Goal: Task Accomplishment & Management: Complete application form

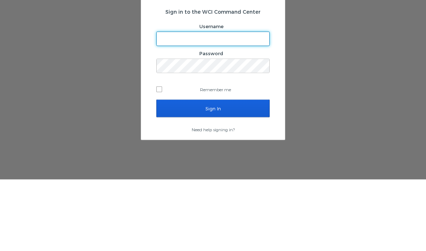
scroll to position [29, 0]
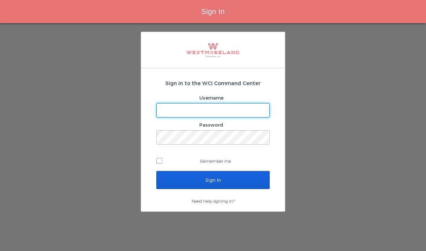
type input "Getnel@westmoreland.nyc"
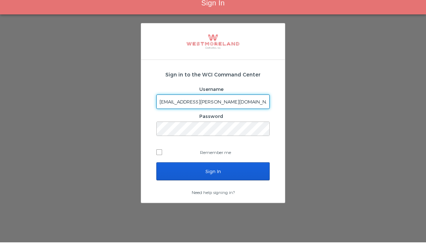
click at [213, 171] on input "Sign In" at bounding box center [212, 180] width 113 height 18
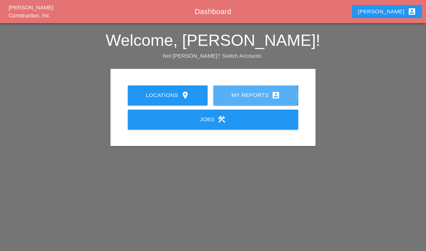
click at [266, 97] on div "My Reports account_box" at bounding box center [256, 95] width 62 height 9
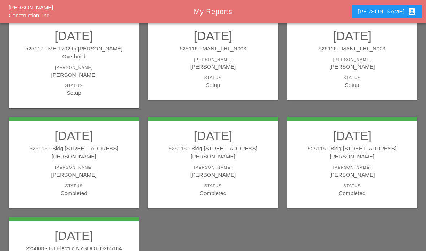
scroll to position [85, 0]
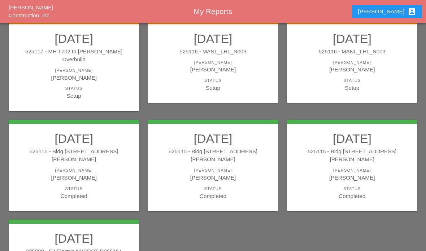
click at [359, 71] on div "[PERSON_NAME]" at bounding box center [352, 69] width 116 height 8
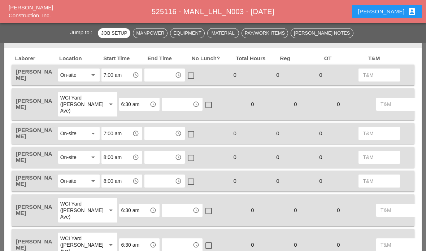
scroll to position [365, 0]
click at [163, 74] on input "text" at bounding box center [160, 76] width 26 height 12
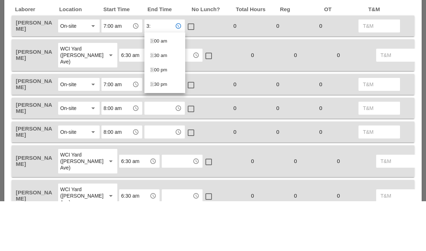
type input "3:3"
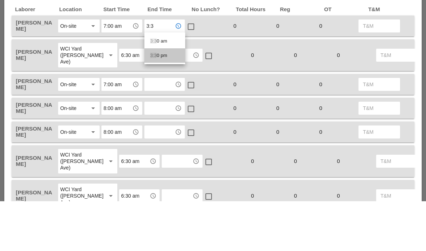
click at [162, 101] on div "3:3 0 pm" at bounding box center [164, 105] width 29 height 9
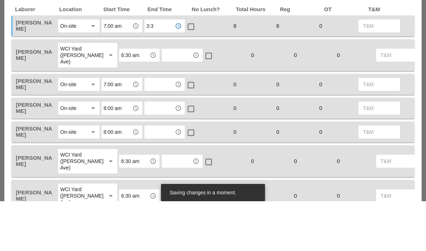
click at [164, 99] on input "text" at bounding box center [177, 105] width 26 height 12
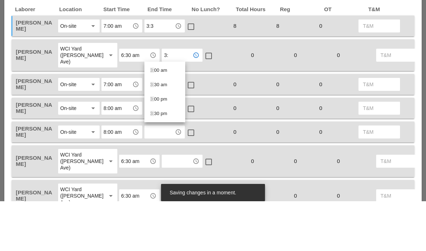
type input "3:3"
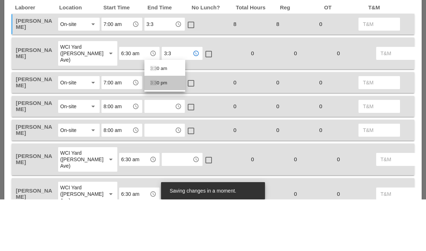
click at [163, 130] on div "3:3 0 pm" at bounding box center [164, 134] width 29 height 9
click at [166, 128] on input "text" at bounding box center [160, 134] width 26 height 12
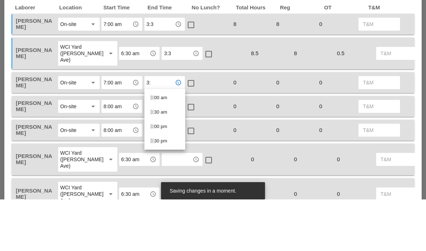
type input "3:3"
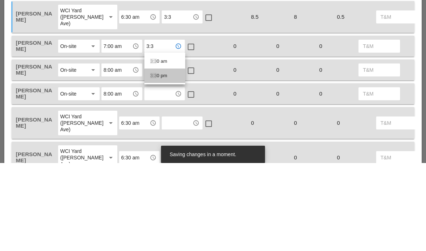
click at [161, 160] on div "3:3 0 pm" at bounding box center [164, 164] width 29 height 9
click at [162, 152] on input "text" at bounding box center [160, 158] width 26 height 12
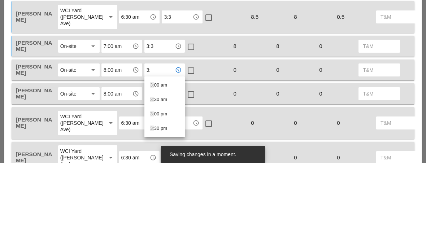
type input "3:3"
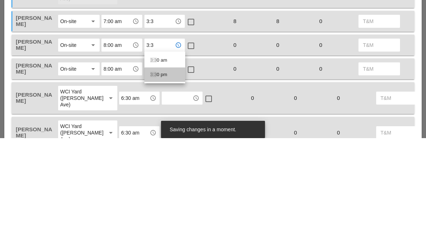
click at [166, 180] on div "3:3 0 pm" at bounding box center [164, 187] width 29 height 14
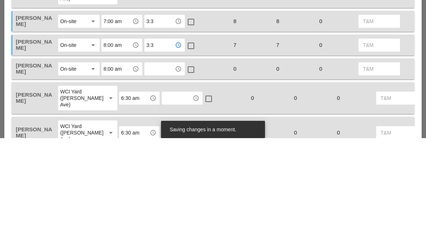
click at [118, 152] on input "8:00 am" at bounding box center [117, 158] width 26 height 12
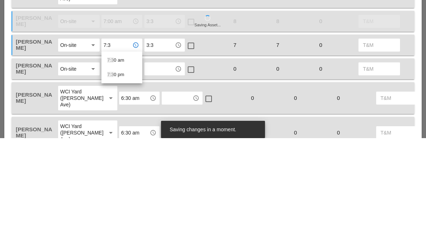
type input "7:30"
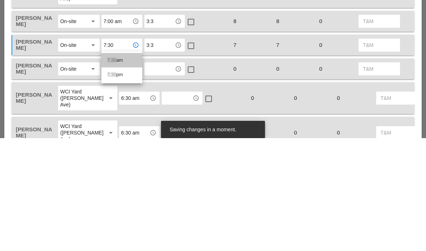
click at [119, 169] on div "7:30 am" at bounding box center [121, 173] width 29 height 9
click at [193, 153] on div at bounding box center [191, 159] width 12 height 12
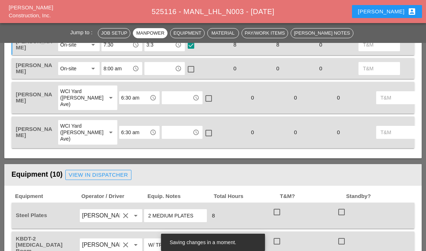
click at [119, 71] on input "8:00 am" at bounding box center [117, 69] width 26 height 12
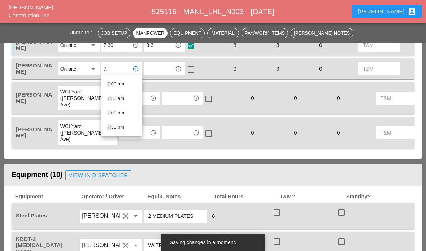
type input "7:3"
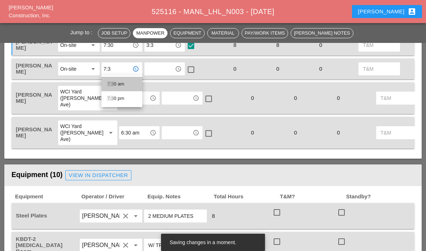
click at [120, 84] on div "7:3 0 am" at bounding box center [121, 84] width 29 height 9
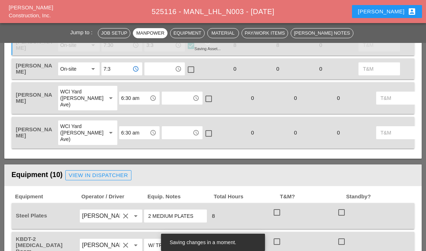
click at [164, 68] on input "text" at bounding box center [160, 69] width 26 height 12
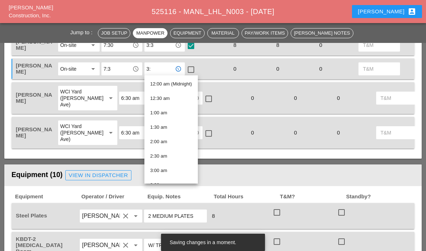
type input "3:3"
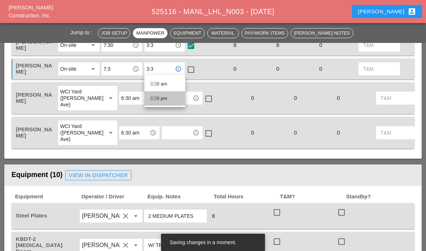
click at [160, 99] on div "3:3 0 pm" at bounding box center [164, 98] width 29 height 9
click at [192, 70] on div at bounding box center [191, 70] width 12 height 12
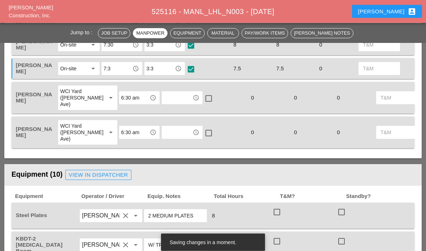
scroll to position [478, 0]
click at [164, 103] on input "text" at bounding box center [177, 98] width 26 height 12
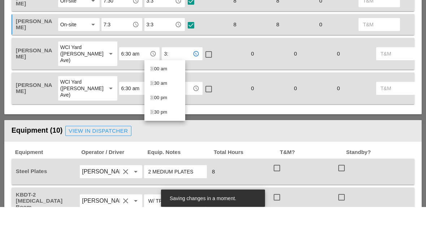
type input "3:3"
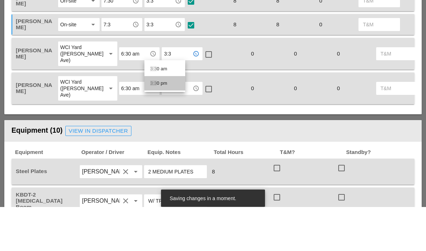
click at [164, 123] on div "3:3 0 pm" at bounding box center [164, 127] width 29 height 9
click at [167, 127] on input "text" at bounding box center [177, 133] width 26 height 12
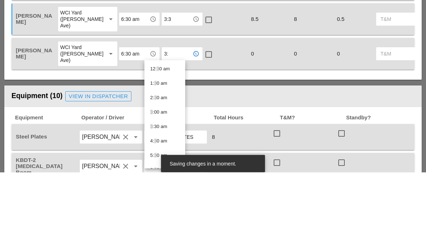
type input "3:3"
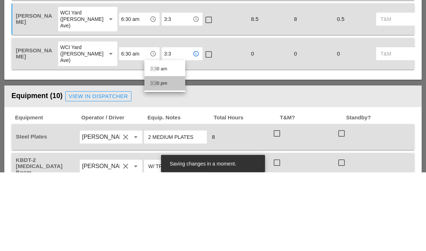
click at [161, 158] on div "3:3 0 pm" at bounding box center [164, 162] width 29 height 9
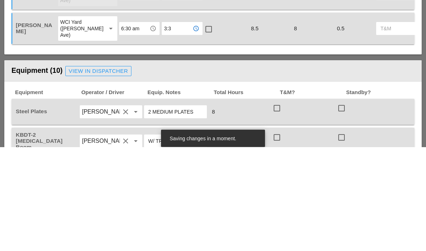
click at [155, 53] on div "Laborer Location Start Time End Time No Lunch? Total Hours Reg OT T&M Gillie Et…" at bounding box center [212, 47] width 417 height 223
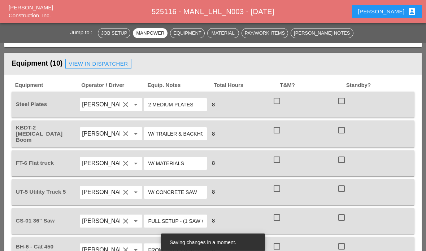
scroll to position [589, 0]
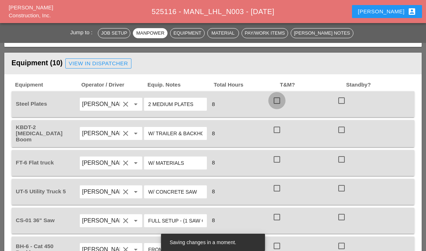
click at [279, 104] on div at bounding box center [277, 101] width 12 height 12
click at [283, 101] on div at bounding box center [277, 101] width 12 height 12
click at [339, 104] on div at bounding box center [341, 101] width 12 height 12
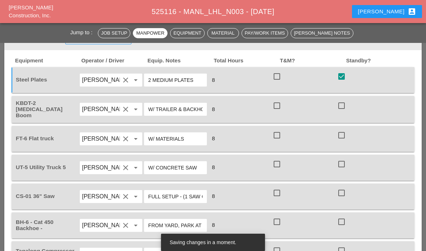
scroll to position [614, 0]
click at [276, 106] on div at bounding box center [277, 105] width 12 height 12
click at [282, 136] on div at bounding box center [277, 135] width 12 height 12
click at [280, 164] on div at bounding box center [277, 164] width 12 height 12
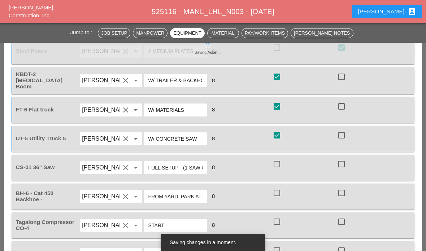
scroll to position [647, 0]
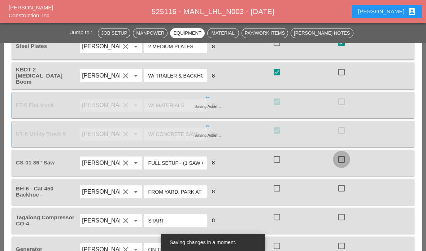
click at [345, 161] on div at bounding box center [341, 159] width 12 height 12
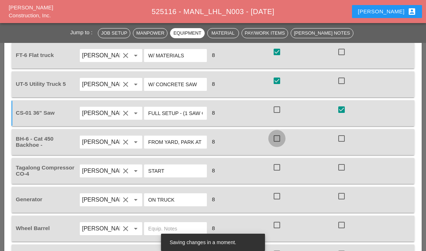
click at [277, 140] on div at bounding box center [277, 138] width 12 height 12
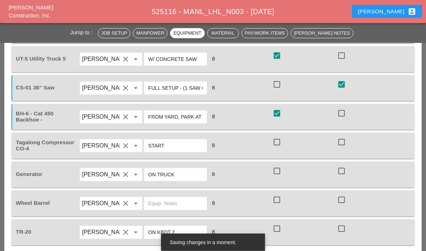
scroll to position [721, 0]
click at [283, 140] on div at bounding box center [277, 143] width 12 height 12
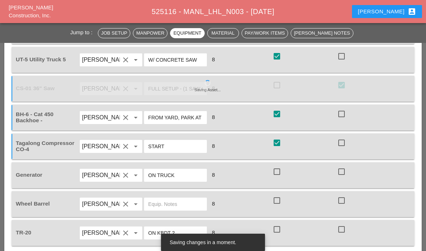
click at [281, 171] on div at bounding box center [277, 172] width 12 height 12
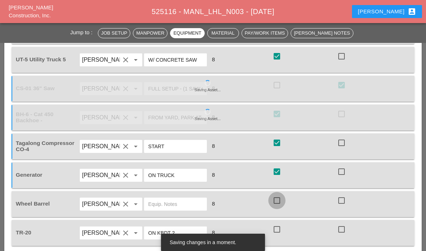
click at [280, 195] on div at bounding box center [277, 201] width 12 height 12
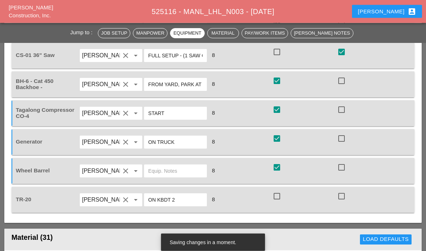
scroll to position [770, 0]
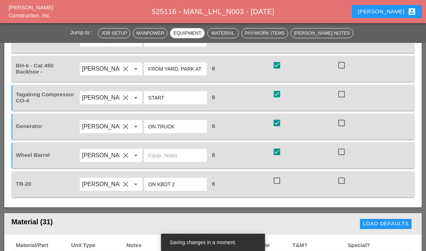
click at [277, 185] on div at bounding box center [277, 181] width 12 height 12
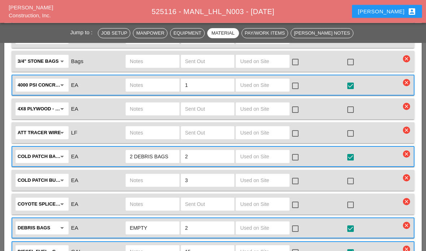
scroll to position [1066, 0]
click at [257, 158] on input "text" at bounding box center [262, 157] width 45 height 12
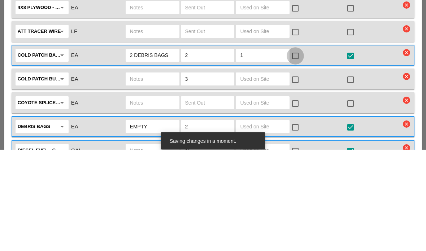
type input "1"
click at [298, 152] on div at bounding box center [295, 158] width 12 height 12
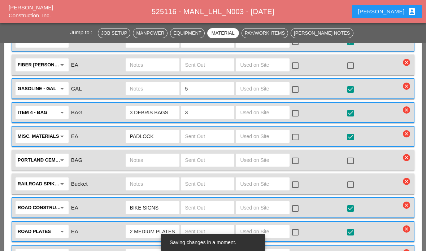
scroll to position [1277, 0]
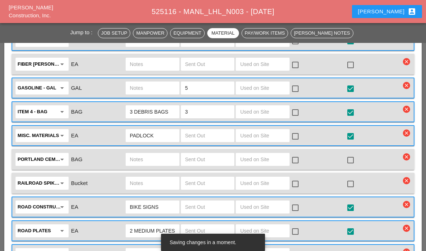
click at [267, 111] on input "text" at bounding box center [262, 112] width 45 height 12
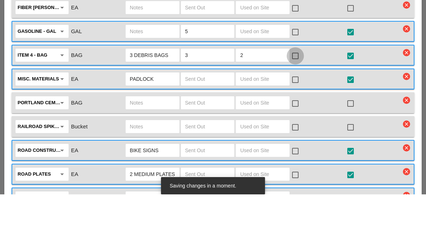
type input "2"
click at [299, 106] on div at bounding box center [295, 112] width 12 height 12
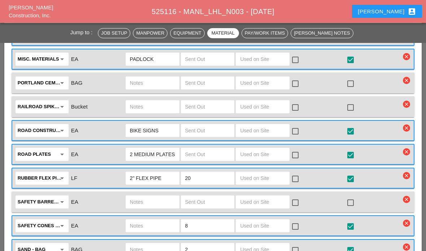
scroll to position [1354, 0]
click at [253, 130] on input "text" at bounding box center [262, 131] width 45 height 12
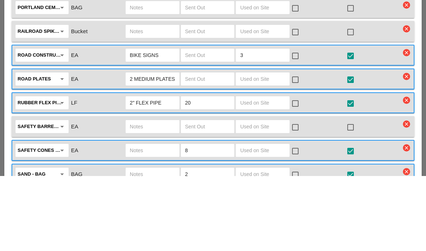
type input "3"
click at [302, 127] on div "check_box_outline_blank" at bounding box center [297, 131] width 12 height 9
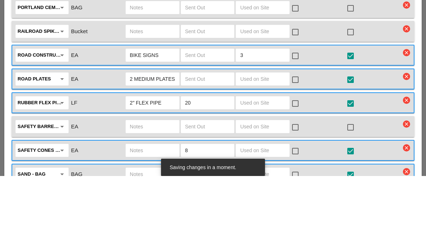
scroll to position [1429, 0]
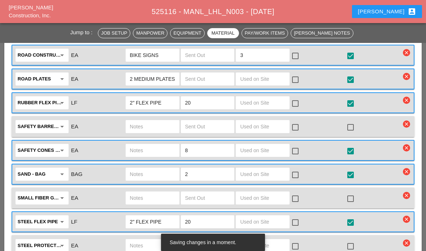
click at [298, 53] on div at bounding box center [295, 56] width 12 height 12
click at [260, 101] on input "text" at bounding box center [262, 103] width 45 height 12
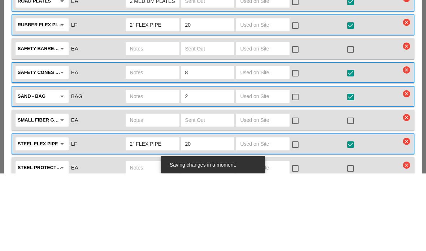
click at [267, 121] on input "text" at bounding box center [262, 127] width 45 height 12
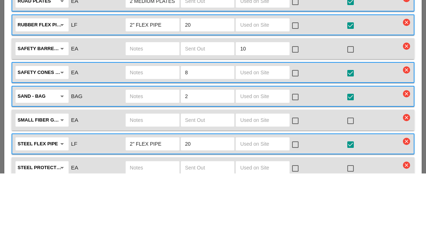
type input "10"
click at [267, 145] on input "text" at bounding box center [262, 151] width 45 height 12
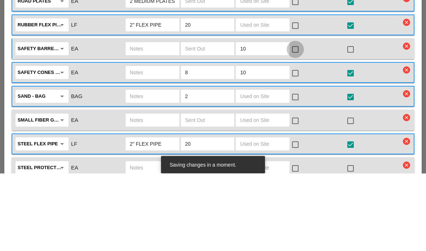
type input "10"
click at [298, 121] on div at bounding box center [295, 127] width 12 height 12
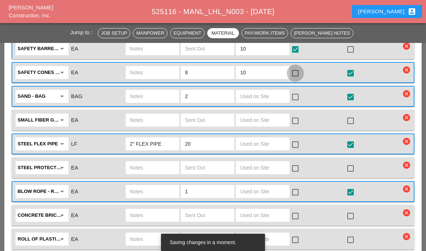
click at [291, 71] on div at bounding box center [295, 73] width 12 height 12
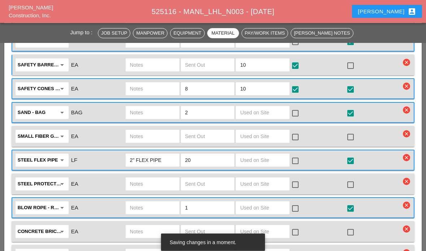
scroll to position [1485, 0]
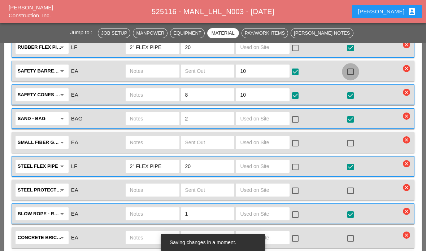
click at [351, 74] on div at bounding box center [350, 72] width 12 height 12
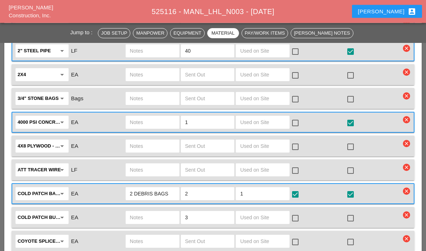
scroll to position [1028, 0]
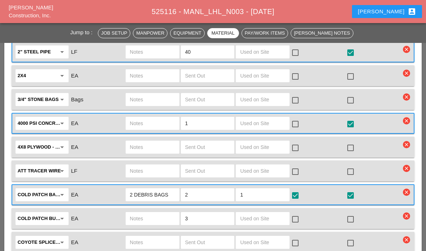
click at [251, 144] on input "text" at bounding box center [262, 147] width 45 height 12
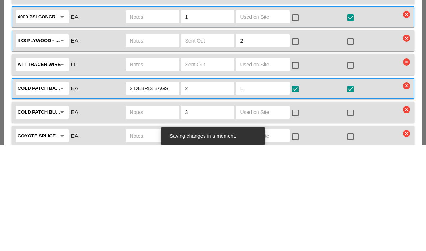
type input "2"
click at [301, 142] on div at bounding box center [295, 148] width 12 height 12
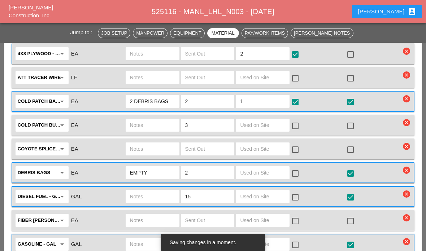
scroll to position [1086, 0]
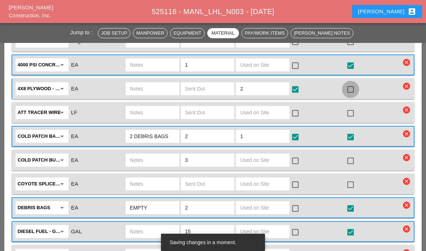
click at [353, 86] on div at bounding box center [350, 89] width 12 height 12
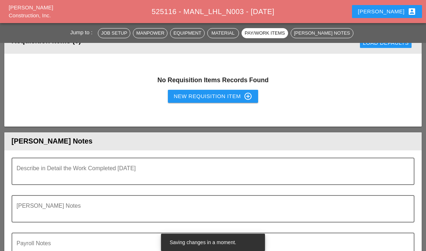
scroll to position [1761, 0]
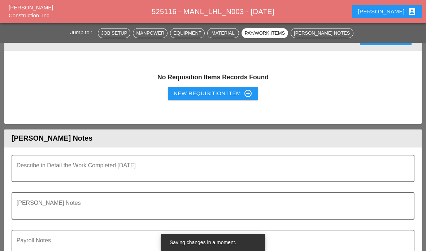
click at [315, 166] on textarea "Describe in Detail the Work Completed Today" at bounding box center [210, 172] width 387 height 17
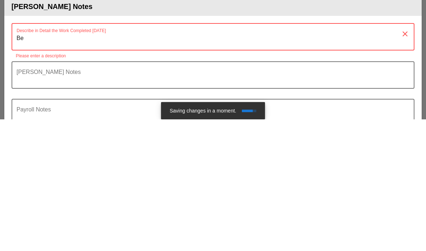
type textarea "B"
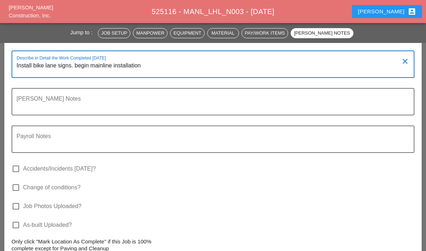
scroll to position [1865, 0]
click at [168, 64] on textarea "Install bike lane signs. begin mainline installation starting g from the sidewa…" at bounding box center [210, 68] width 387 height 17
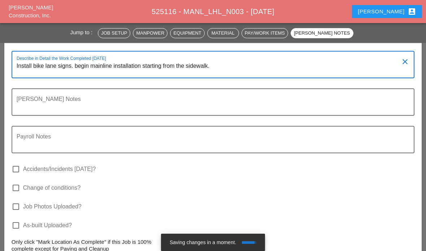
click at [220, 52] on div "Describe in Detail the Work Completed Today Install bike lane signs. begin main…" at bounding box center [210, 65] width 387 height 26
click at [221, 68] on textarea "Install bike lane signs. begin mainline installation starting from the sidewalk." at bounding box center [210, 68] width 387 height 17
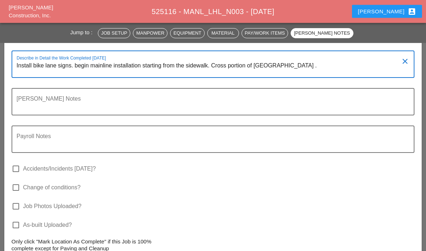
click at [305, 67] on textarea "Install bike lane signs. begin mainline installation starting from the sidewalk…" at bounding box center [210, 68] width 387 height 17
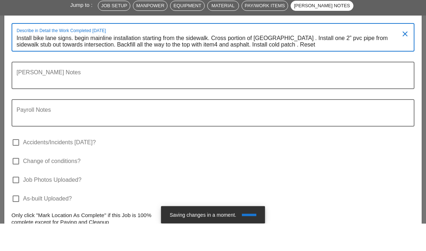
scroll to position [0, 0]
click at [314, 60] on textarea "Install bike lane signs. begin mainline installation starting from the sidewalk…" at bounding box center [210, 69] width 387 height 18
click at [356, 60] on textarea "Install bike lane signs. begin mainline installation starting from the sidewalk…" at bounding box center [210, 69] width 387 height 18
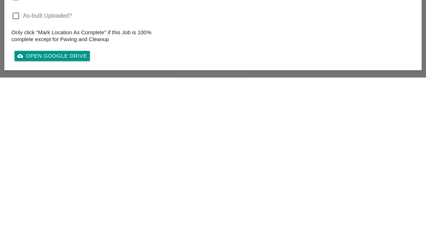
scroll to position [1931, 0]
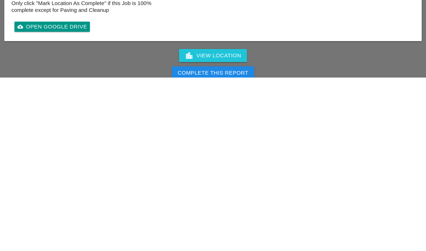
type textarea "Install bike lane signs. begin mainline installation starting from the sidewalk…"
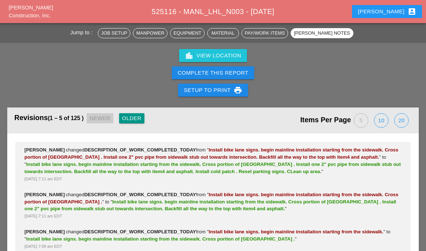
click at [232, 69] on div "Complete This Report" at bounding box center [213, 73] width 71 height 8
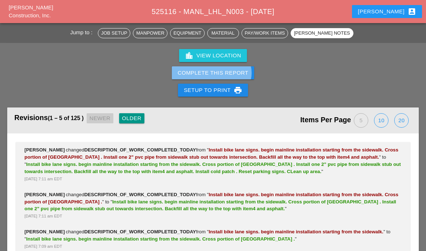
scroll to position [2134, 0]
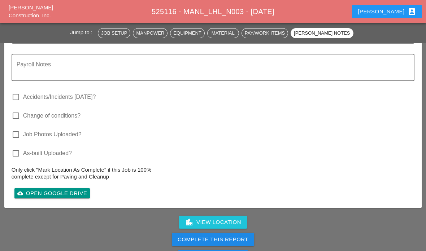
scroll to position [1939, 0]
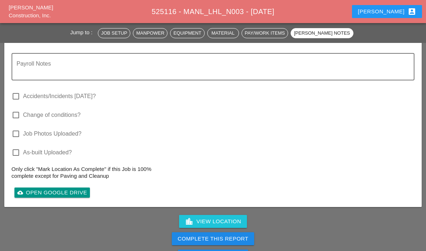
click at [224, 240] on div "Complete This Report" at bounding box center [213, 239] width 71 height 8
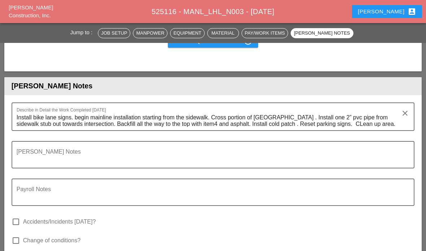
scroll to position [2003, 0]
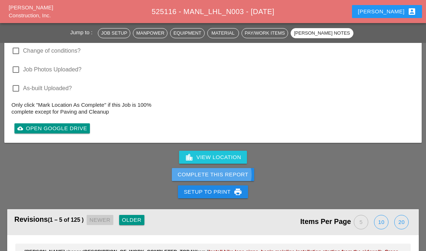
click at [230, 171] on div "Complete This Report" at bounding box center [213, 175] width 71 height 8
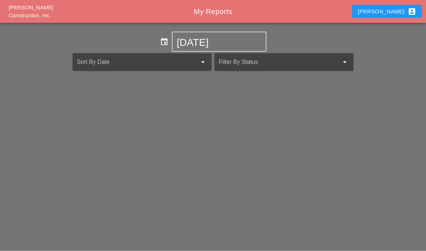
scroll to position [29, 0]
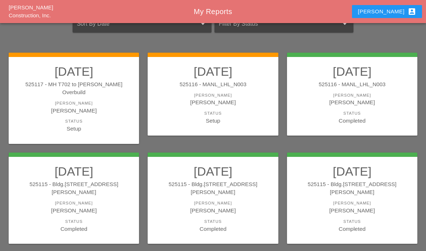
click at [245, 117] on div "Setup" at bounding box center [213, 121] width 116 height 8
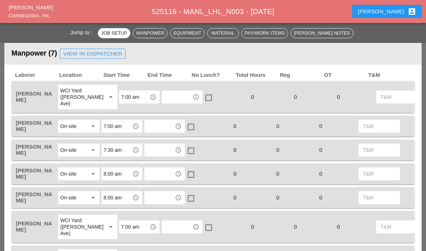
scroll to position [316, 0]
click at [164, 100] on input "text" at bounding box center [177, 97] width 26 height 12
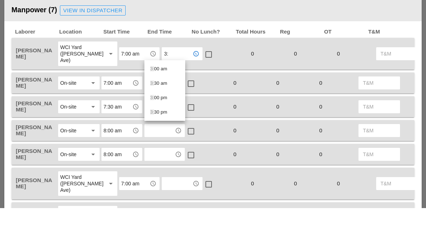
type input "3:3"
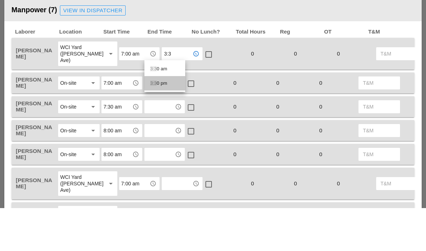
click at [169, 122] on div "3:3 0 pm" at bounding box center [164, 126] width 29 height 9
click at [161, 121] on input "text" at bounding box center [160, 127] width 26 height 12
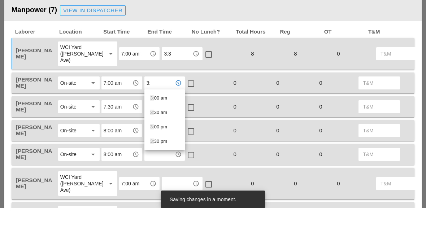
type input "3:3"
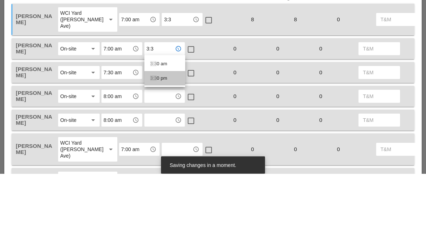
click at [169, 152] on div "3:3 0 pm" at bounding box center [164, 156] width 29 height 9
click at [161, 144] on input "text" at bounding box center [160, 150] width 26 height 12
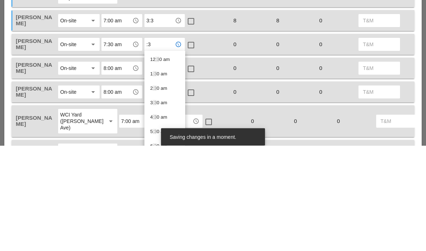
type input ":"
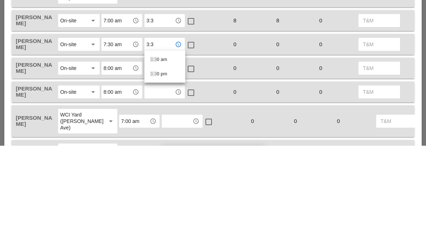
click at [162, 175] on div "3:3 0 pm" at bounding box center [164, 179] width 29 height 9
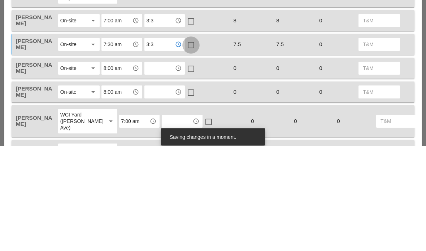
click at [189, 145] on div at bounding box center [191, 151] width 12 height 12
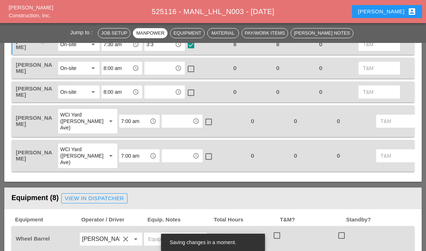
click at [164, 48] on input "3:3" at bounding box center [160, 45] width 26 height 12
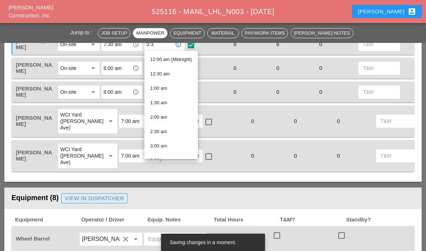
type input "3:30 pm"
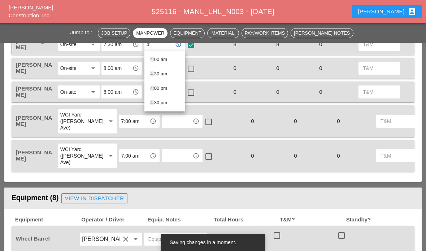
type input "4:0"
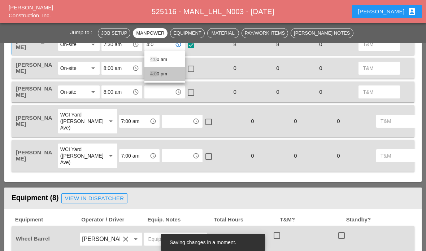
click at [161, 73] on div "4:0 0 pm" at bounding box center [164, 74] width 29 height 9
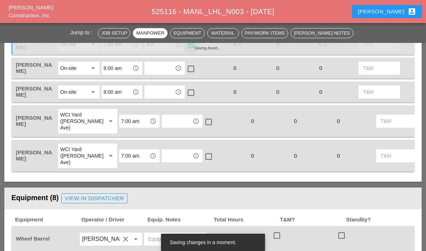
click at [194, 44] on div at bounding box center [191, 45] width 12 height 12
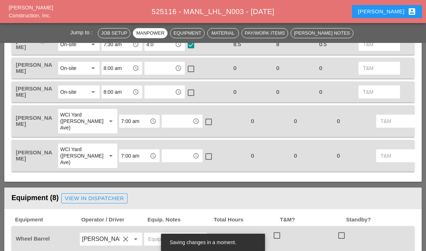
click at [188, 43] on div at bounding box center [191, 45] width 12 height 12
click at [160, 66] on input "text" at bounding box center [160, 68] width 26 height 12
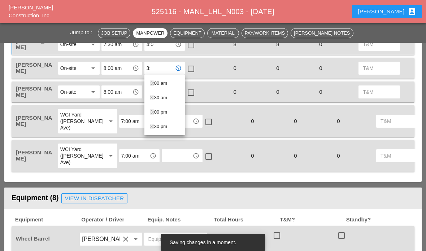
type input "3:3"
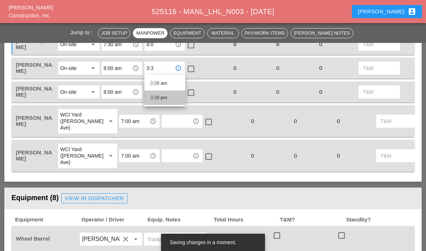
click at [161, 97] on div "3:3 0 pm" at bounding box center [164, 97] width 29 height 9
click at [157, 91] on input "text" at bounding box center [160, 92] width 26 height 12
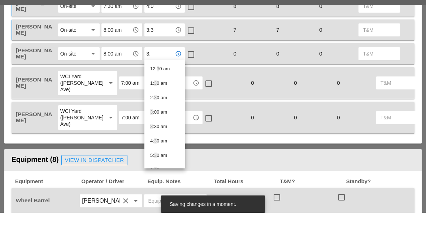
type input "3:3"
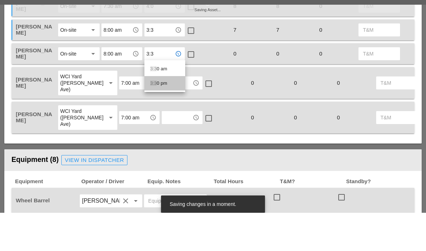
click at [159, 117] on div "3:3 0 pm" at bounding box center [164, 121] width 29 height 9
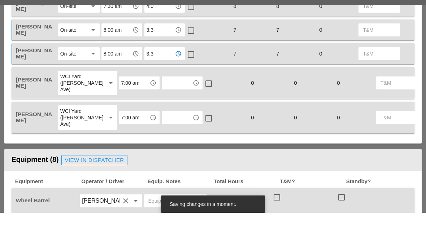
click at [164, 115] on input "text" at bounding box center [177, 121] width 26 height 12
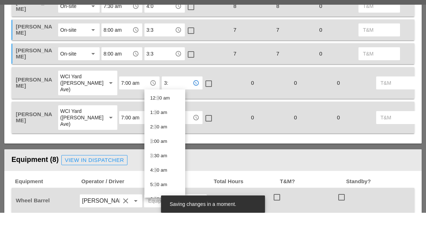
type input "3:3"
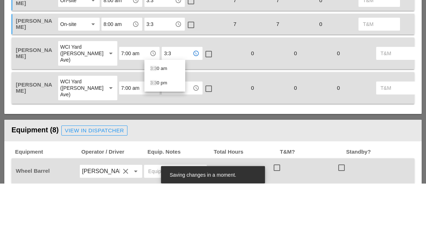
click at [159, 147] on div "3:3 0 pm" at bounding box center [164, 151] width 29 height 9
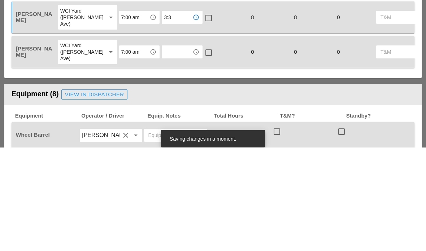
click at [164, 150] on input "text" at bounding box center [177, 156] width 26 height 12
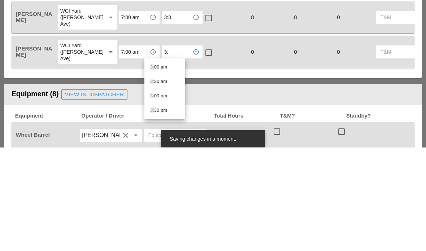
type input "3:3"
click at [159, 181] on div "3:3 0 pm" at bounding box center [164, 185] width 29 height 9
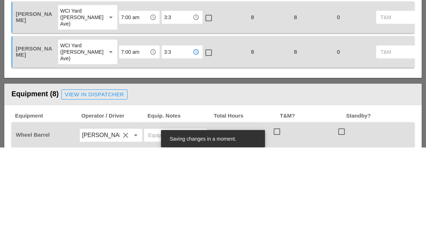
click at [160, 77] on div "Laborer Location Start Time End Time No Lunch? Total Hours Reg OT T&M [PERSON_N…" at bounding box center [212, 70] width 417 height 223
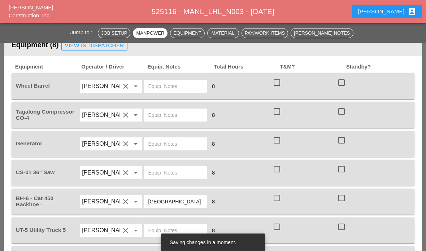
scroll to position [575, 0]
click at [280, 82] on div at bounding box center [277, 83] width 12 height 12
click at [281, 111] on div at bounding box center [277, 111] width 12 height 12
click at [279, 141] on div at bounding box center [277, 140] width 12 height 12
click at [280, 169] on div at bounding box center [277, 169] width 12 height 12
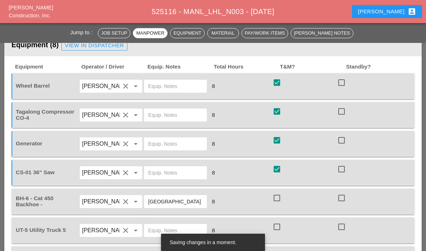
click at [276, 169] on div at bounding box center [277, 169] width 12 height 12
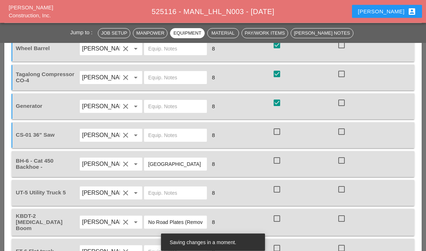
scroll to position [612, 0]
click at [339, 134] on div at bounding box center [341, 132] width 12 height 12
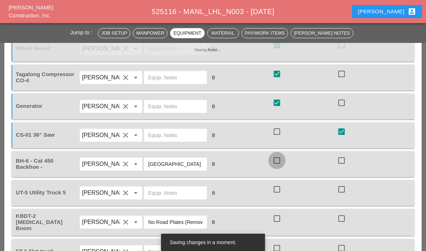
click at [279, 162] on div at bounding box center [277, 160] width 12 height 12
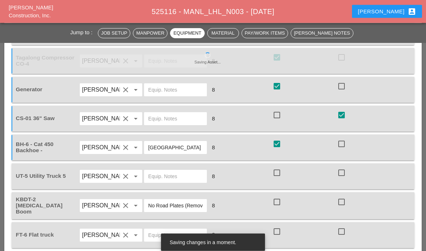
scroll to position [669, 0]
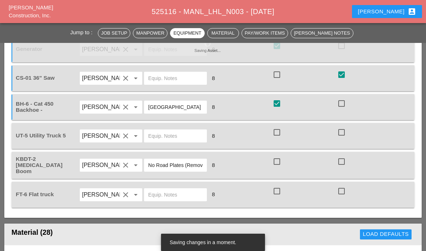
click at [278, 133] on div at bounding box center [277, 132] width 12 height 12
click at [283, 158] on div at bounding box center [277, 162] width 12 height 12
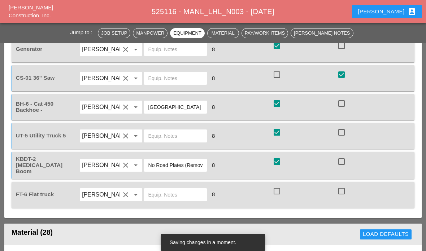
click at [280, 193] on div at bounding box center [277, 191] width 12 height 12
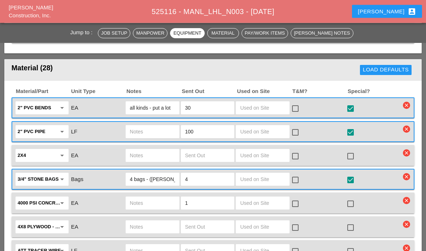
scroll to position [859, 0]
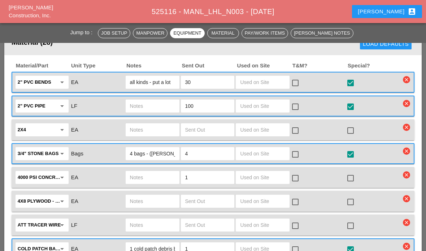
click at [273, 82] on input "text" at bounding box center [262, 83] width 45 height 12
type input "4"
click at [296, 83] on div at bounding box center [295, 83] width 12 height 12
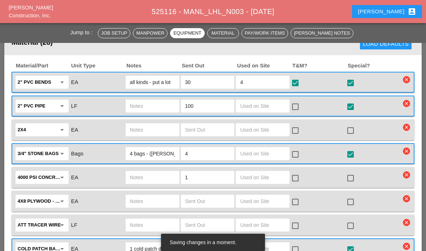
click at [264, 106] on input "text" at bounding box center [262, 106] width 45 height 12
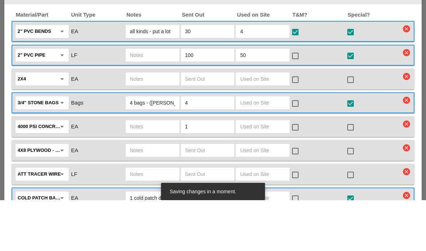
type input "50"
click at [298, 101] on div at bounding box center [295, 107] width 12 height 12
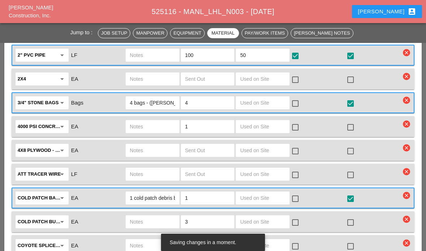
click at [260, 101] on input "text" at bounding box center [262, 103] width 45 height 12
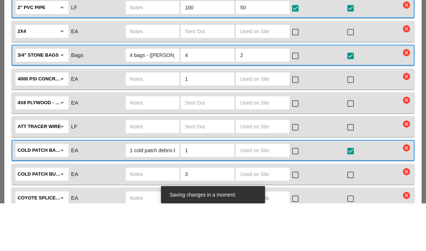
type input "2"
click at [294, 97] on div at bounding box center [295, 103] width 12 height 12
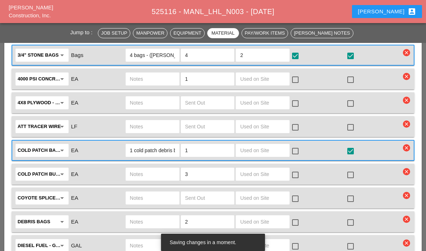
click at [256, 81] on input "text" at bounding box center [262, 79] width 45 height 12
type input "2"
click at [292, 79] on div at bounding box center [295, 80] width 12 height 12
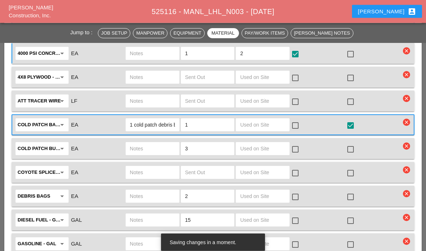
scroll to position [984, 0]
click at [261, 123] on input "text" at bounding box center [262, 125] width 45 height 12
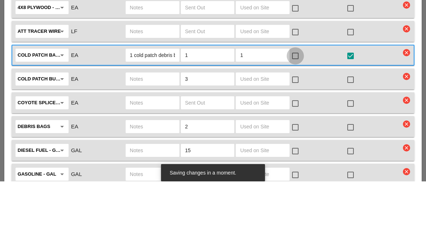
type input "1"
click at [297, 119] on div at bounding box center [295, 125] width 12 height 12
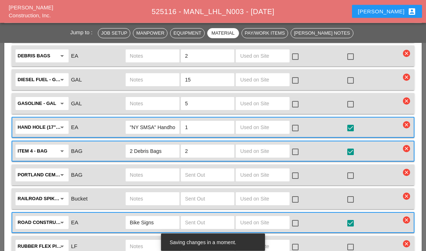
scroll to position [1124, 0]
click at [265, 130] on input "text" at bounding box center [262, 128] width 45 height 12
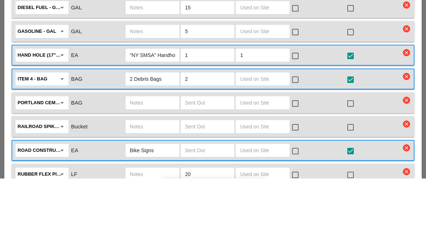
type input "1"
click at [297, 122] on div at bounding box center [295, 128] width 12 height 12
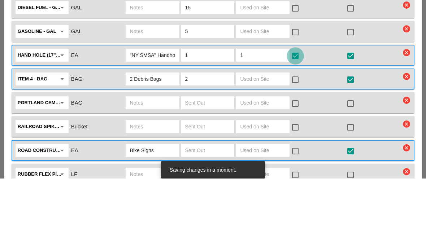
scroll to position [1196, 0]
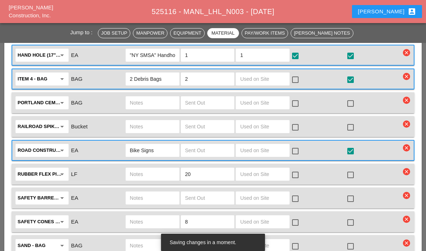
click at [267, 79] on input "text" at bounding box center [262, 79] width 45 height 12
type input "2"
click at [293, 80] on div at bounding box center [295, 80] width 12 height 12
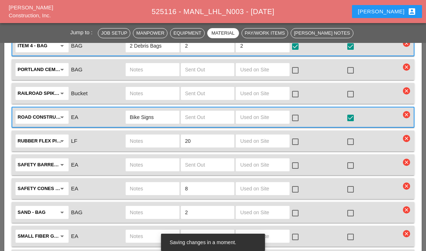
scroll to position [1230, 0]
click at [271, 117] on input "text" at bounding box center [262, 117] width 45 height 12
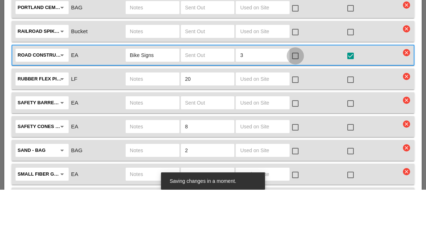
type input "3"
click at [294, 111] on div at bounding box center [295, 117] width 12 height 12
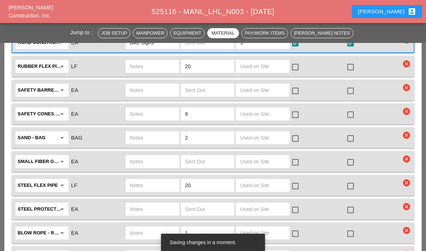
click at [262, 64] on input "text" at bounding box center [262, 67] width 45 height 12
type input "10"
click at [300, 64] on div at bounding box center [295, 67] width 12 height 12
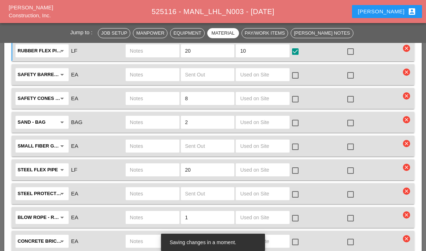
click at [257, 71] on input "text" at bounding box center [262, 75] width 45 height 12
type input "10"
click at [264, 94] on input "text" at bounding box center [262, 99] width 45 height 12
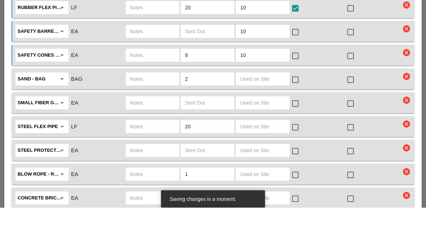
type input "10"
click at [294, 70] on div at bounding box center [295, 76] width 12 height 12
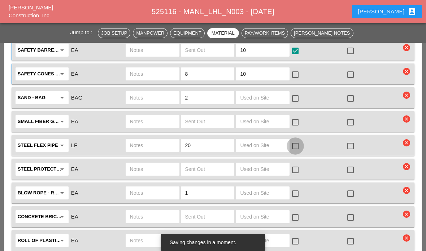
scroll to position [1324, 0]
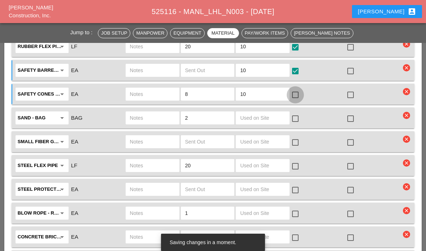
click at [298, 92] on div at bounding box center [295, 95] width 12 height 12
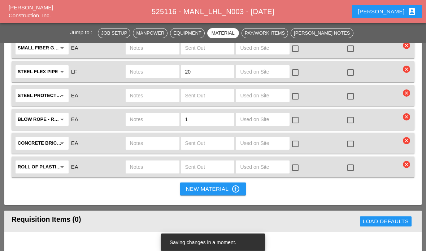
scroll to position [1418, 0]
click at [259, 116] on input "text" at bounding box center [262, 120] width 45 height 12
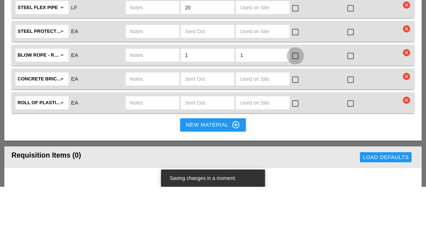
type input "1"
click at [293, 114] on div at bounding box center [295, 120] width 12 height 12
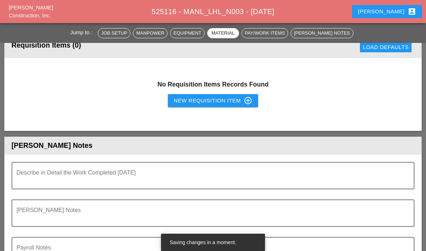
scroll to position [1593, 0]
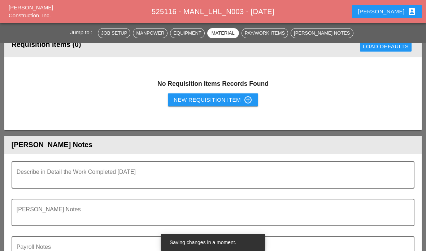
click at [33, 171] on textarea "Describe in Detail the Work Completed Today" at bounding box center [210, 179] width 387 height 17
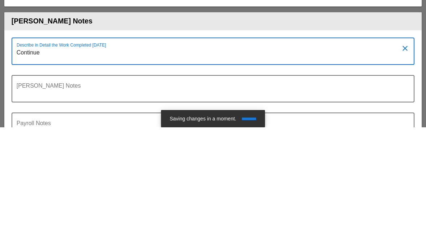
type textarea "Continue"
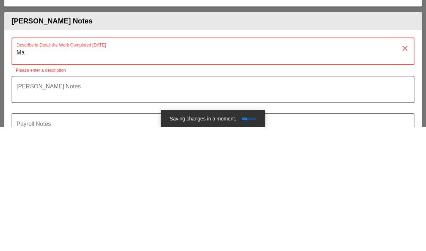
type textarea "M"
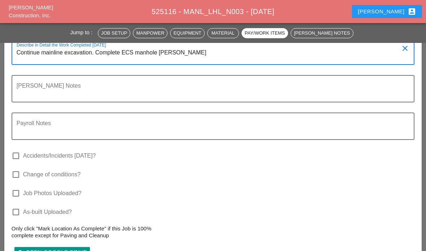
scroll to position [1745, 0]
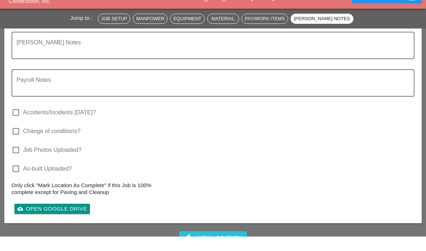
click at [276, 56] on textarea "Foreman's Notes" at bounding box center [210, 64] width 387 height 17
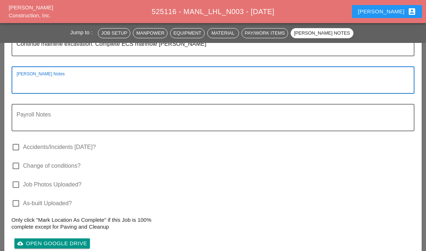
scroll to position [1722, 0]
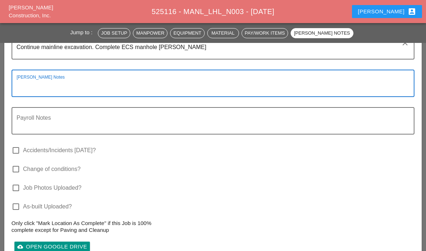
click at [291, 56] on textarea "Continue mainline excavation. Complete ECS manhole [PERSON_NAME]" at bounding box center [210, 50] width 387 height 17
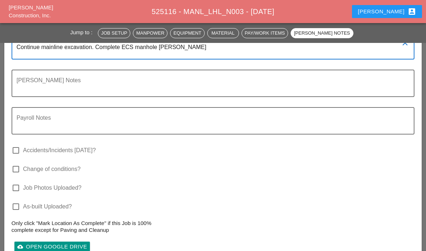
click at [287, 64] on div "Describe in Detail the Work Completed [DATE] Continue mainline excavation. Comp…" at bounding box center [213, 51] width 403 height 38
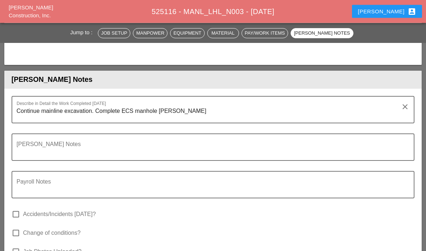
scroll to position [1655, 0]
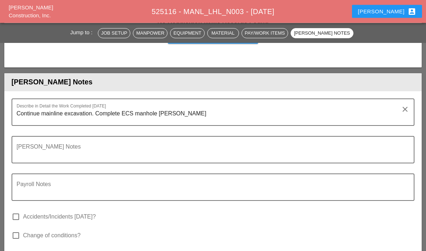
click at [191, 108] on textarea "Continue mainline excavation. Complete ECS manhole [PERSON_NAME]" at bounding box center [210, 116] width 387 height 17
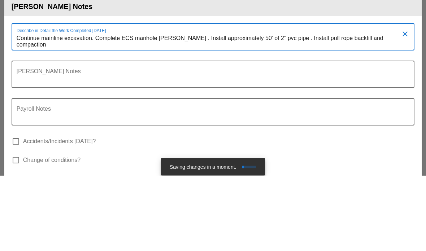
type textarea "Continue mainline excavation. Complete ECS manhole [PERSON_NAME] . Install appr…"
